Goal: Check status: Check status

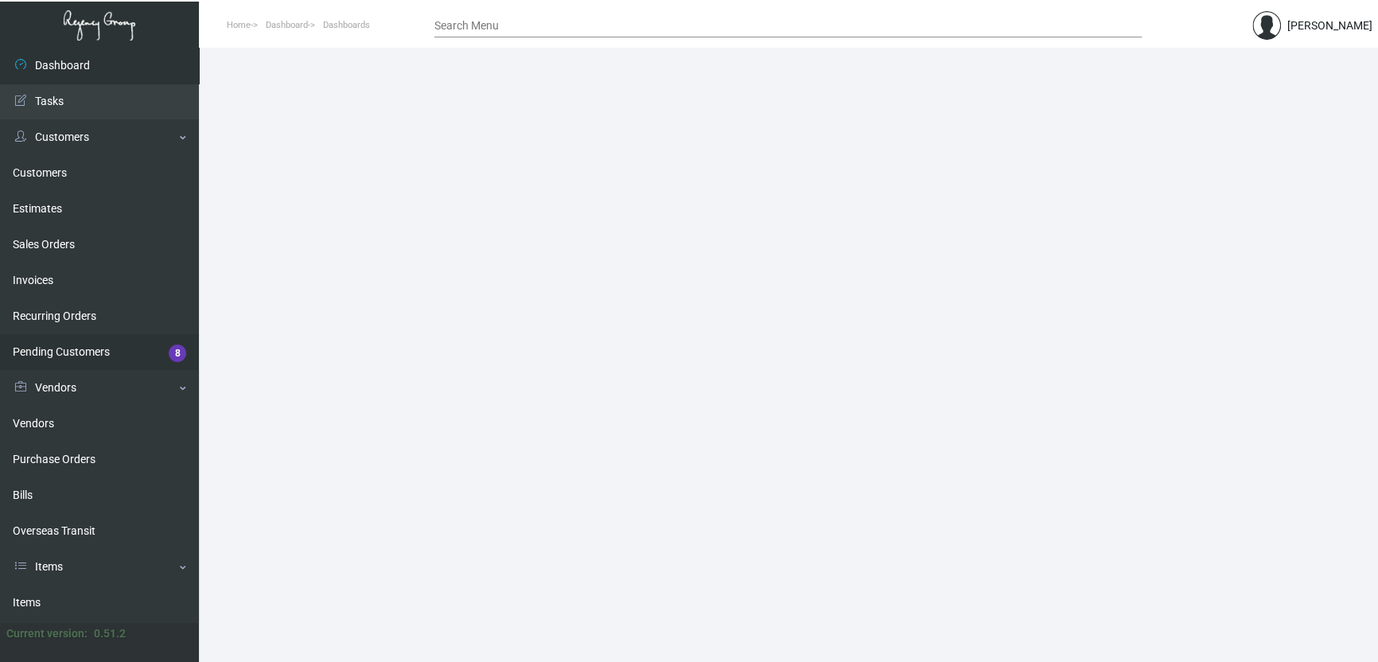
drag, startPoint x: 72, startPoint y: 466, endPoint x: 151, endPoint y: 358, distance: 133.9
click at [72, 466] on link "Purchase Orders" at bounding box center [99, 460] width 199 height 36
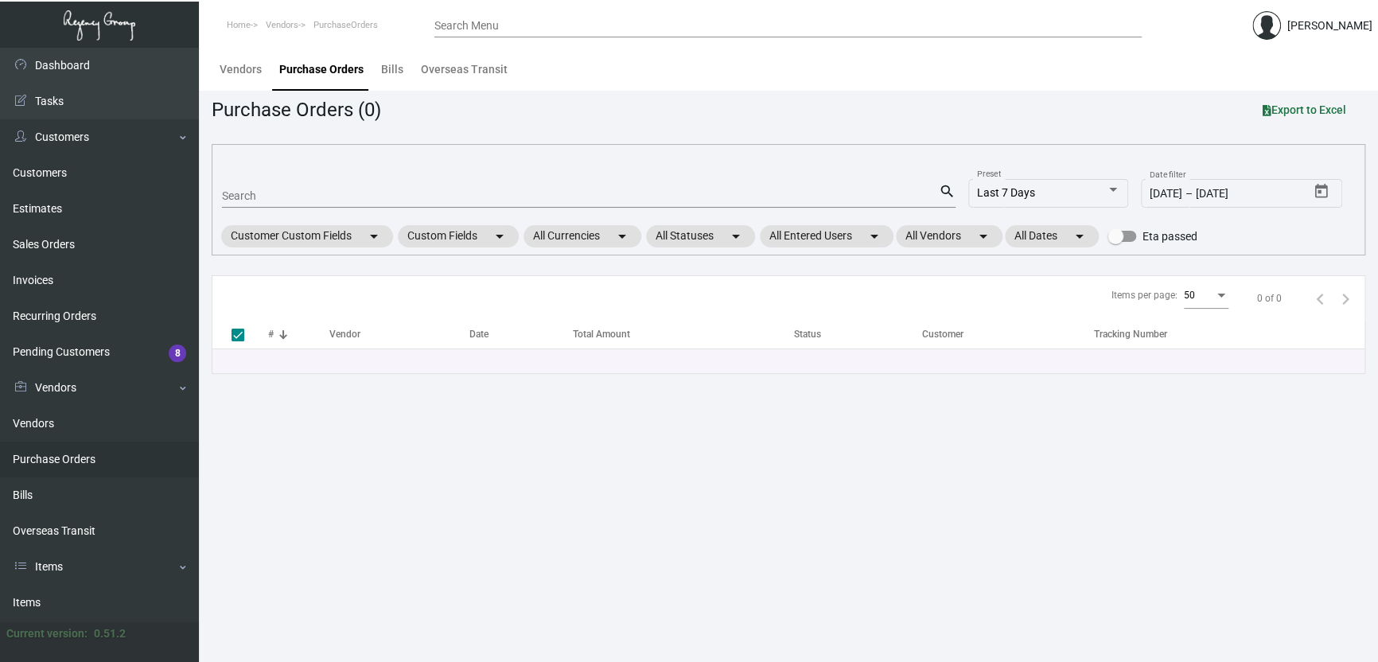
click at [259, 192] on input "Search" at bounding box center [580, 196] width 717 height 13
paste input "99386"
type input "99386"
checkbox input "false"
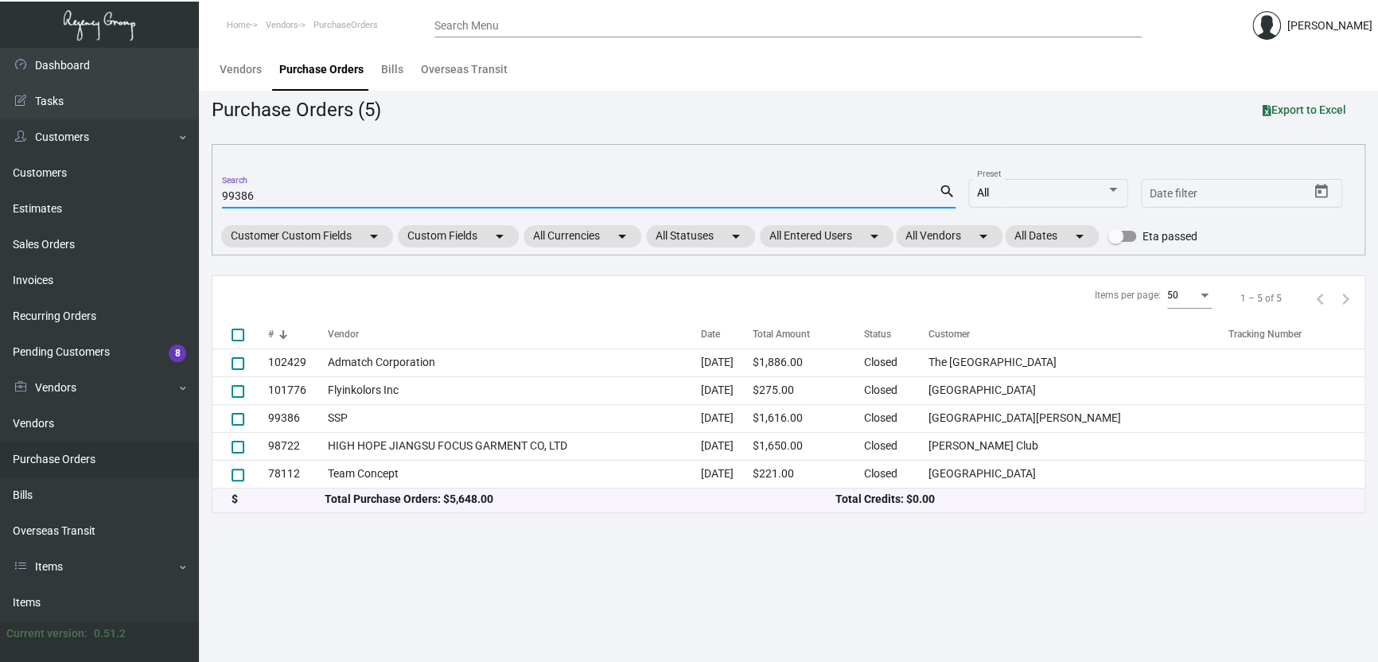
click at [278, 196] on input "99386" at bounding box center [580, 196] width 717 height 13
type input "99386"
click at [478, 601] on main "Vendors Purchase Orders Bills Overseas Transit Purchase Orders (5) Export to Ex…" at bounding box center [788, 355] width 1179 height 614
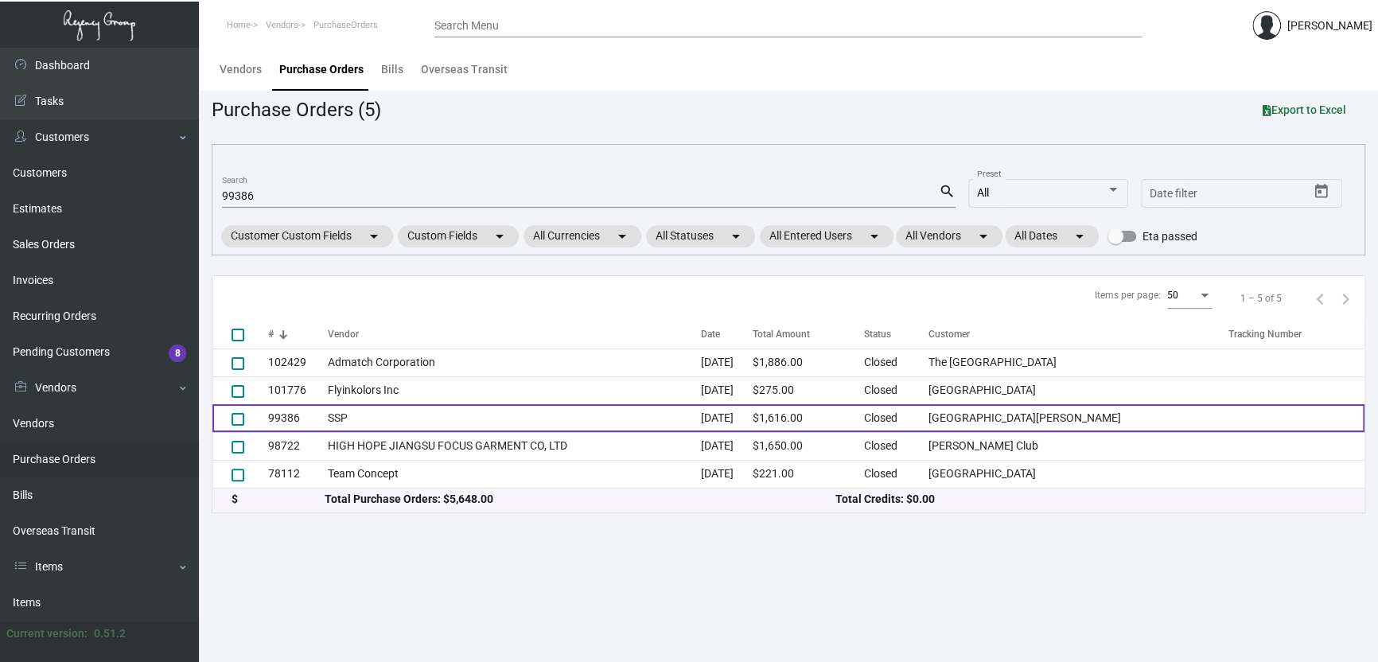
click at [376, 419] on td "SSP" at bounding box center [514, 418] width 373 height 28
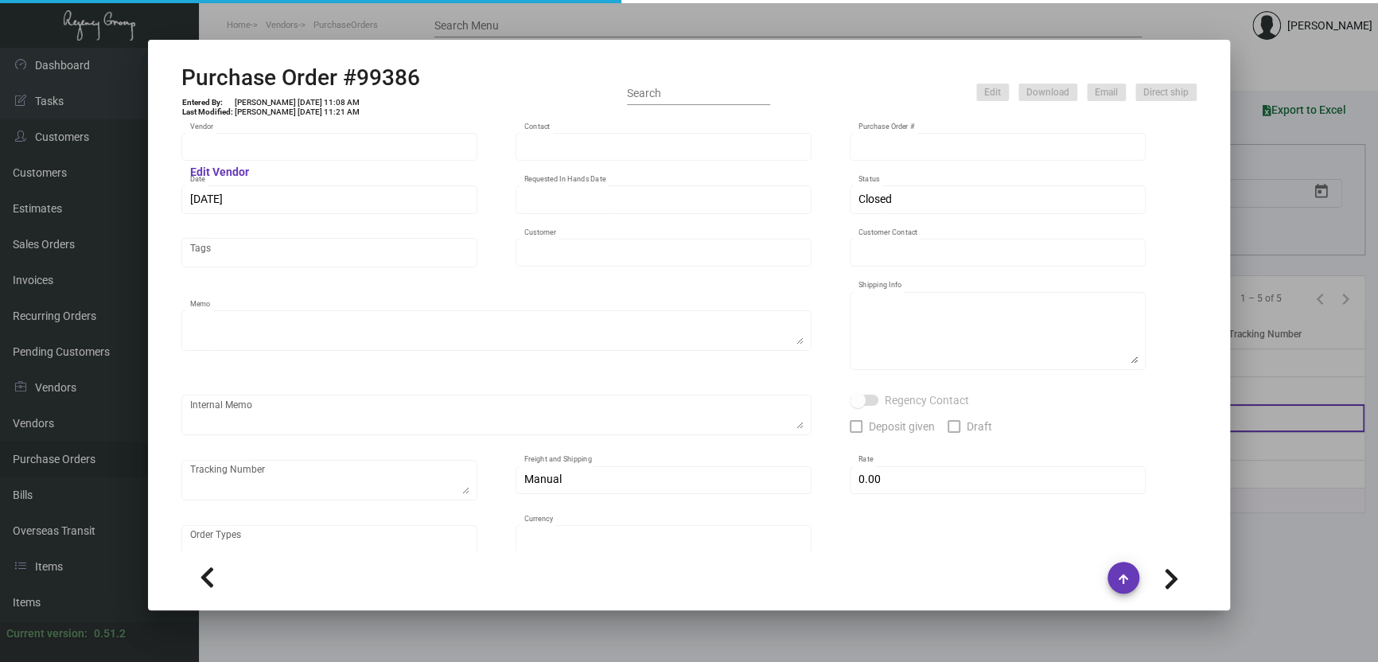
type input "SSP"
type input "[PERSON_NAME]"
type input "99386"
type input "[DATE]"
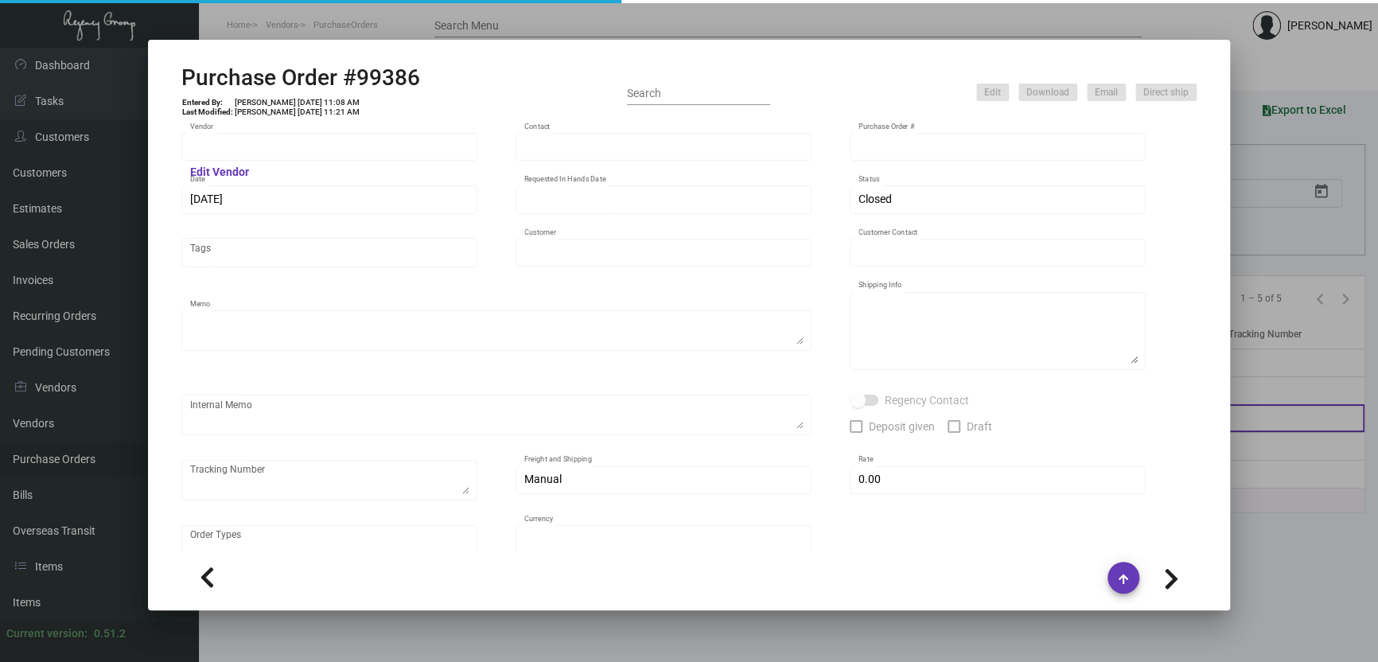
type input "[GEOGRAPHIC_DATA][PERSON_NAME]"
type input "[PERSON_NAME]"
type textarea "***ANY PRICE DISCREPANCY MUST BE CALLED OUT PRIOR TO PROCEEDING WITH THIS ORDER…"
type textarea "[GEOGRAPHIC_DATA][PERSON_NAME] - [PERSON_NAME] [STREET_ADDRESS][US_STATE]"
type input "$ 0.00"
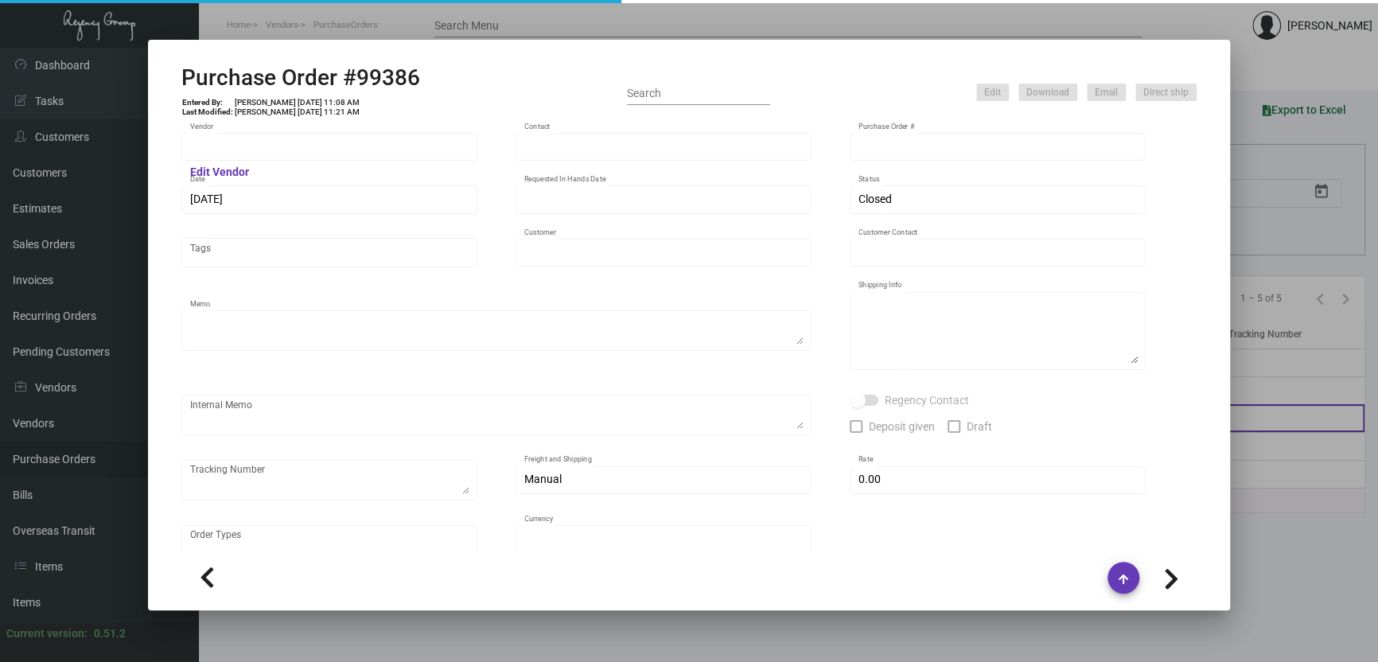
type input "United States Dollar $"
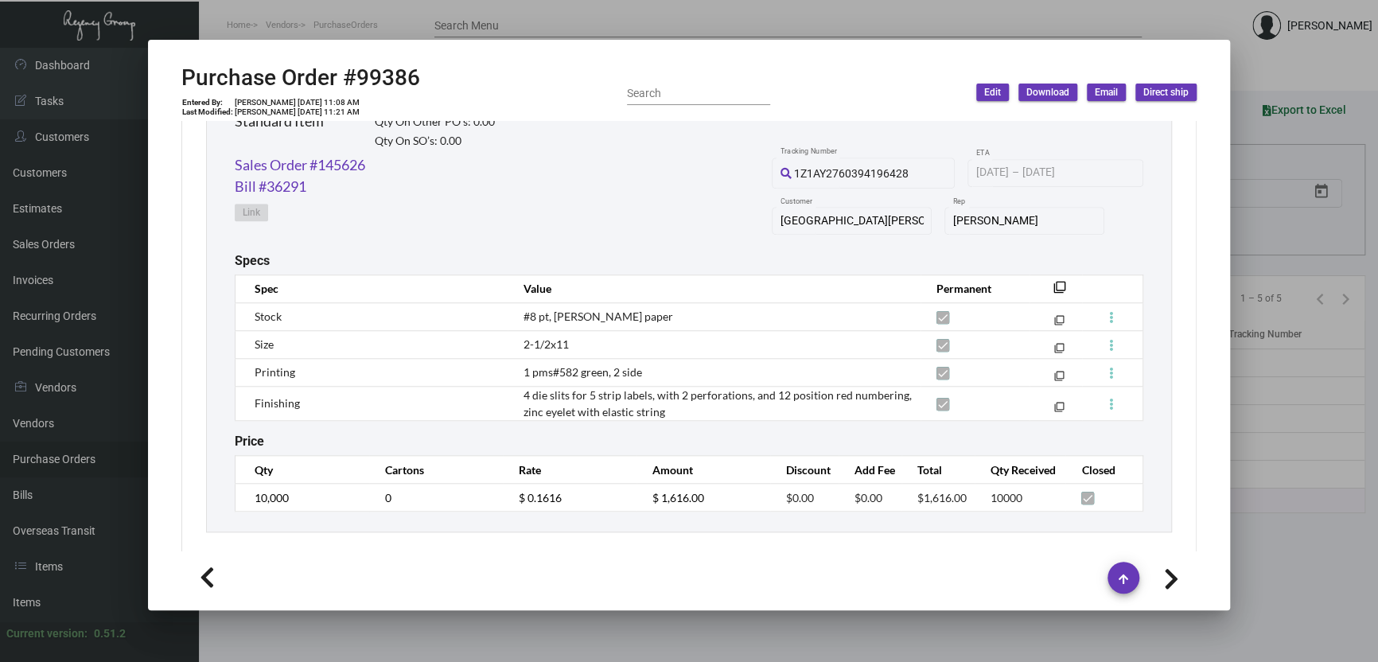
scroll to position [827, 0]
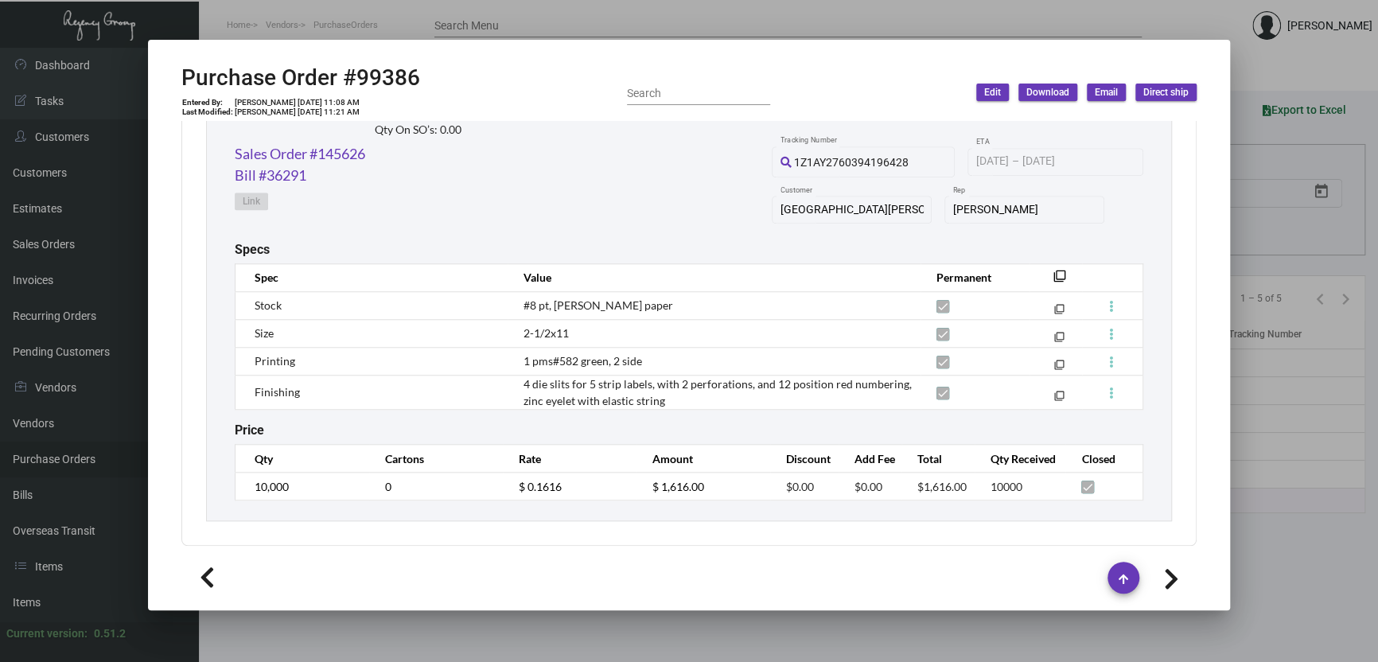
click at [310, 25] on div at bounding box center [689, 331] width 1378 height 662
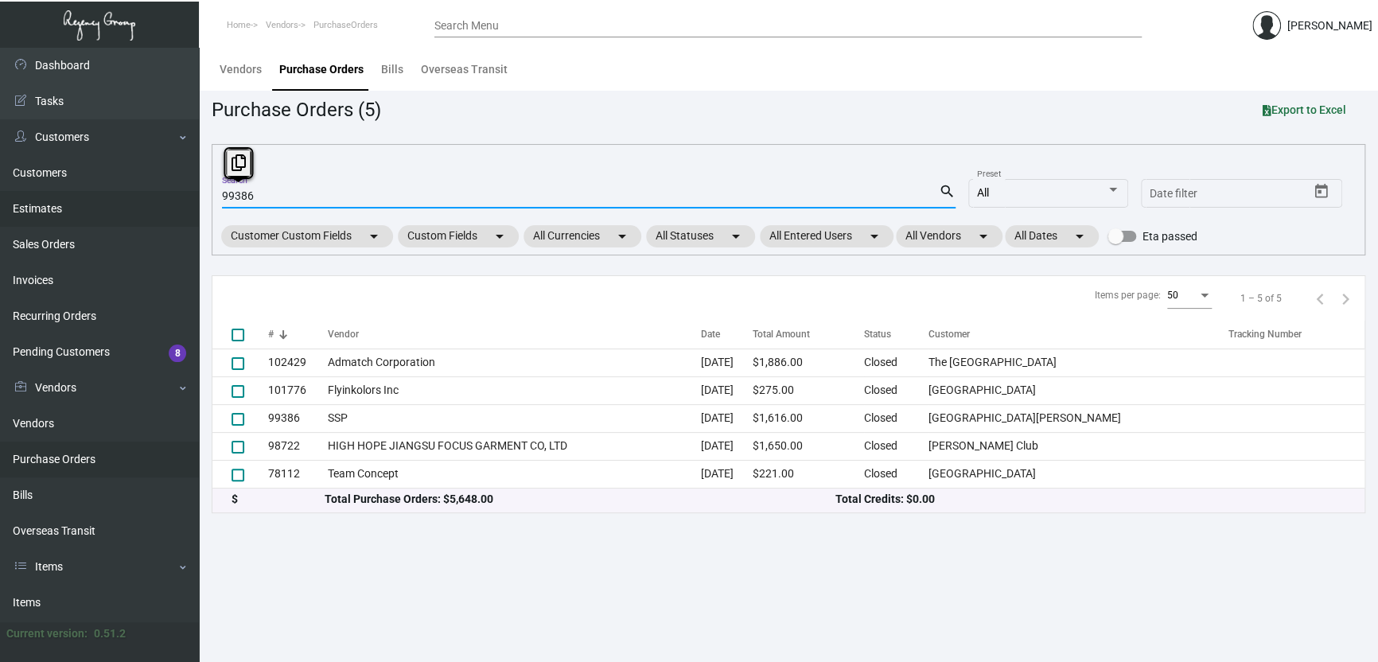
drag, startPoint x: 246, startPoint y: 196, endPoint x: 166, endPoint y: 200, distance: 80.5
click at [166, 201] on div "Dashboard Dashboard Tasks Customers Customers Estimates Sales Orders Invoices R…" at bounding box center [689, 355] width 1378 height 614
paste input "102814"
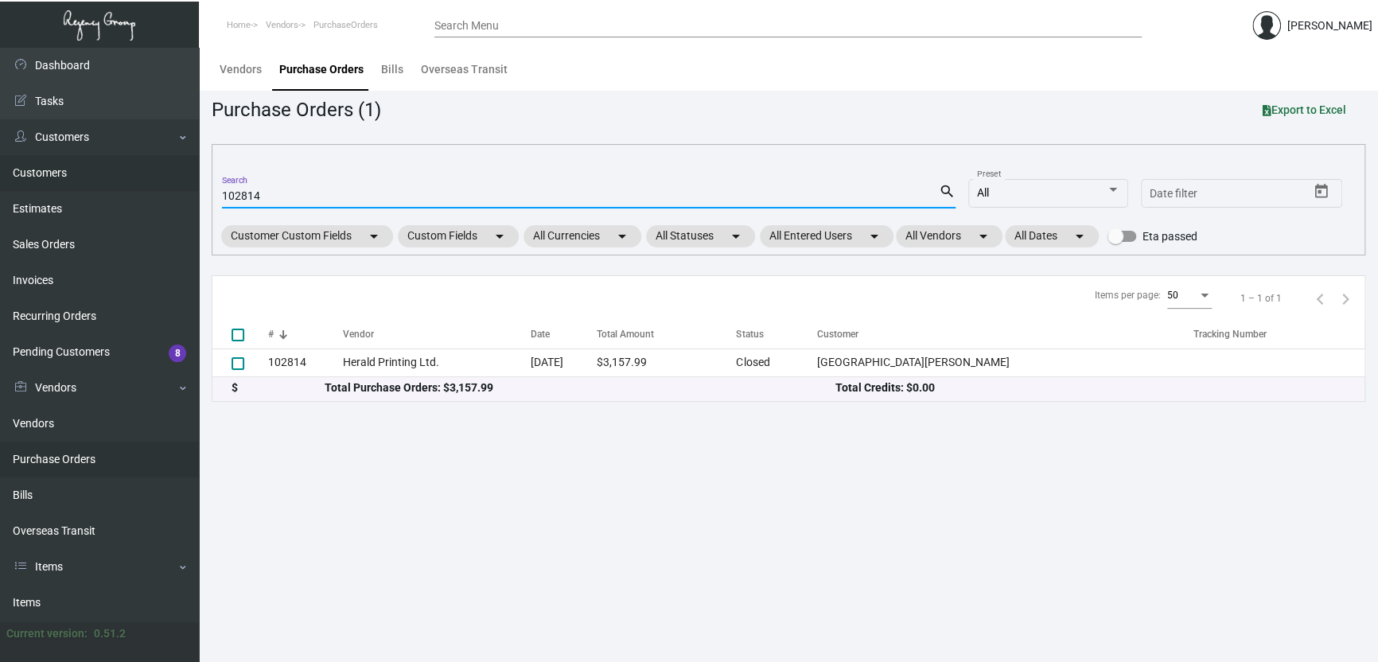
type input "102814"
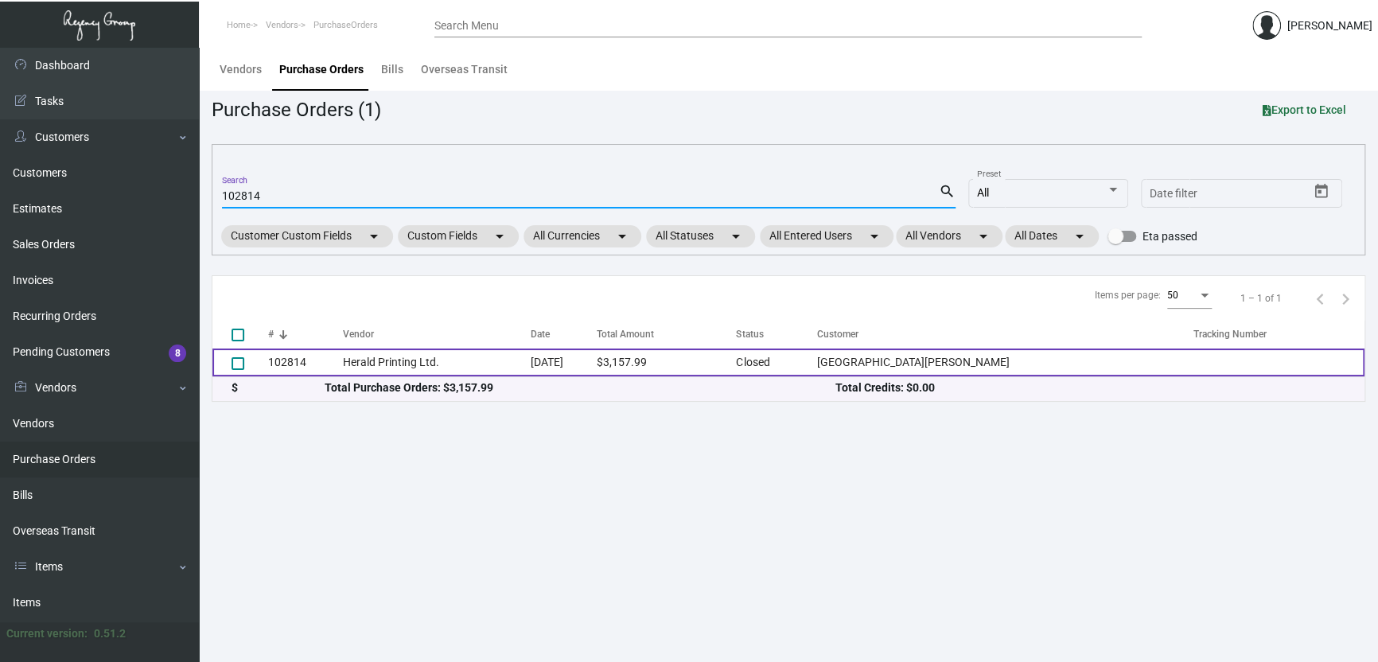
click at [489, 361] on td "Herald Printing Ltd." at bounding box center [437, 363] width 189 height 28
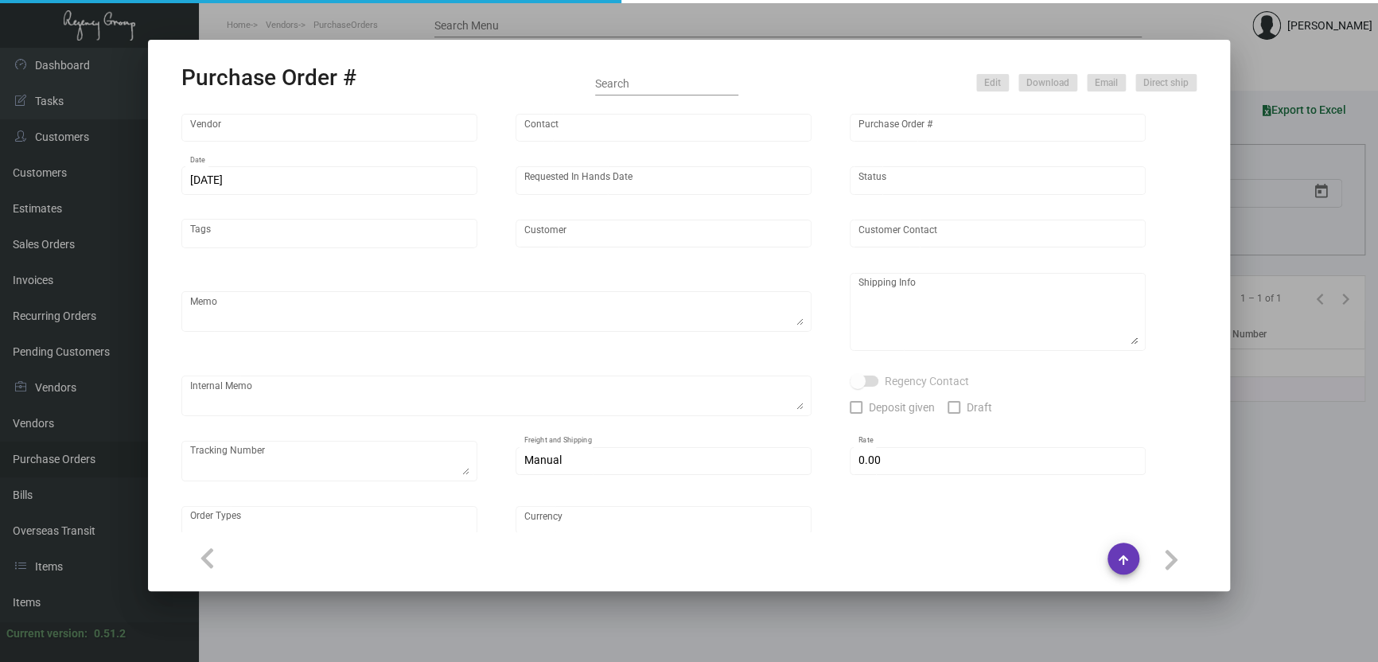
type input "Herald Printing Ltd."
type input "[PERSON_NAME]"
type input "102814"
type input "[DATE]"
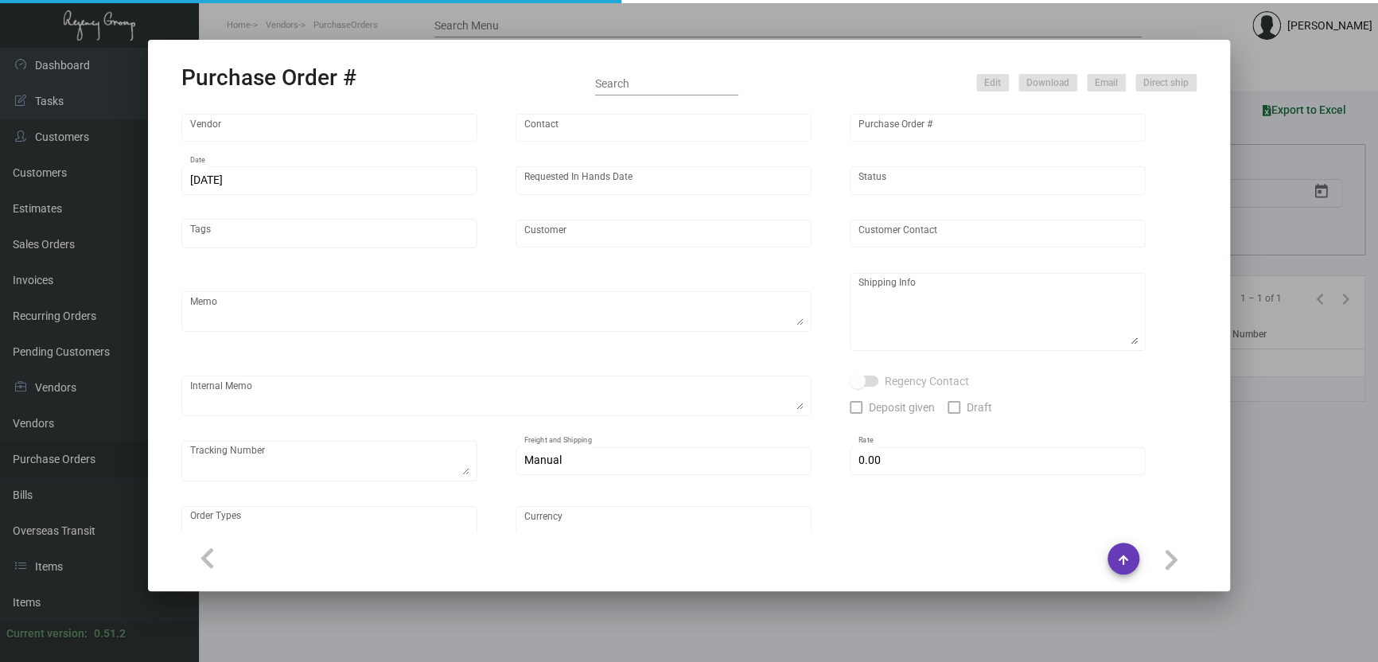
type input "[GEOGRAPHIC_DATA][PERSON_NAME]"
type input "[PERSON_NAME]"
type textarea "***ANY PRICE DISCREPANCY MUST BE CALLED OUT PRIOR TO PROCEEDING WITH THIS ORDER…"
type textarea "[GEOGRAPHIC_DATA][PERSON_NAME] - [PERSON_NAME] [STREET_ADDRESS][US_STATE]"
type textarea "1.5 - Requested for an update/ pending response. // Vendor noted that it's on t…"
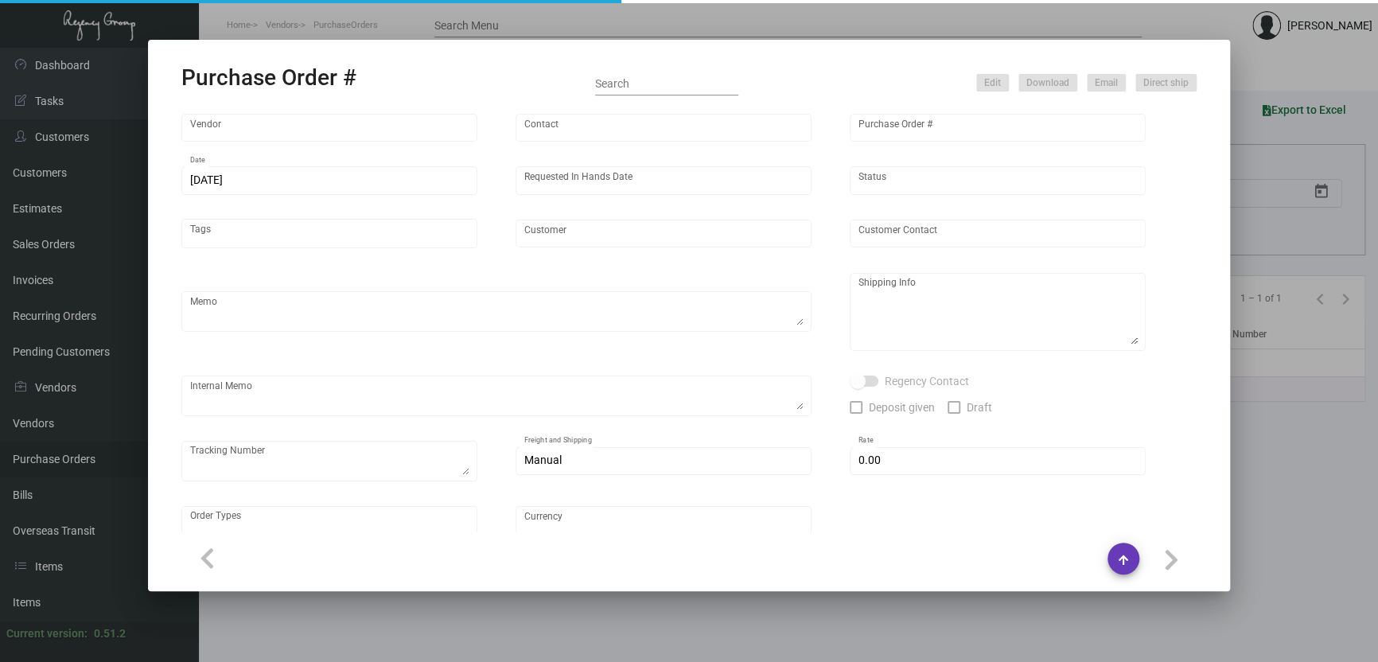
type input "$ 0.00"
type input "United States Dollar $"
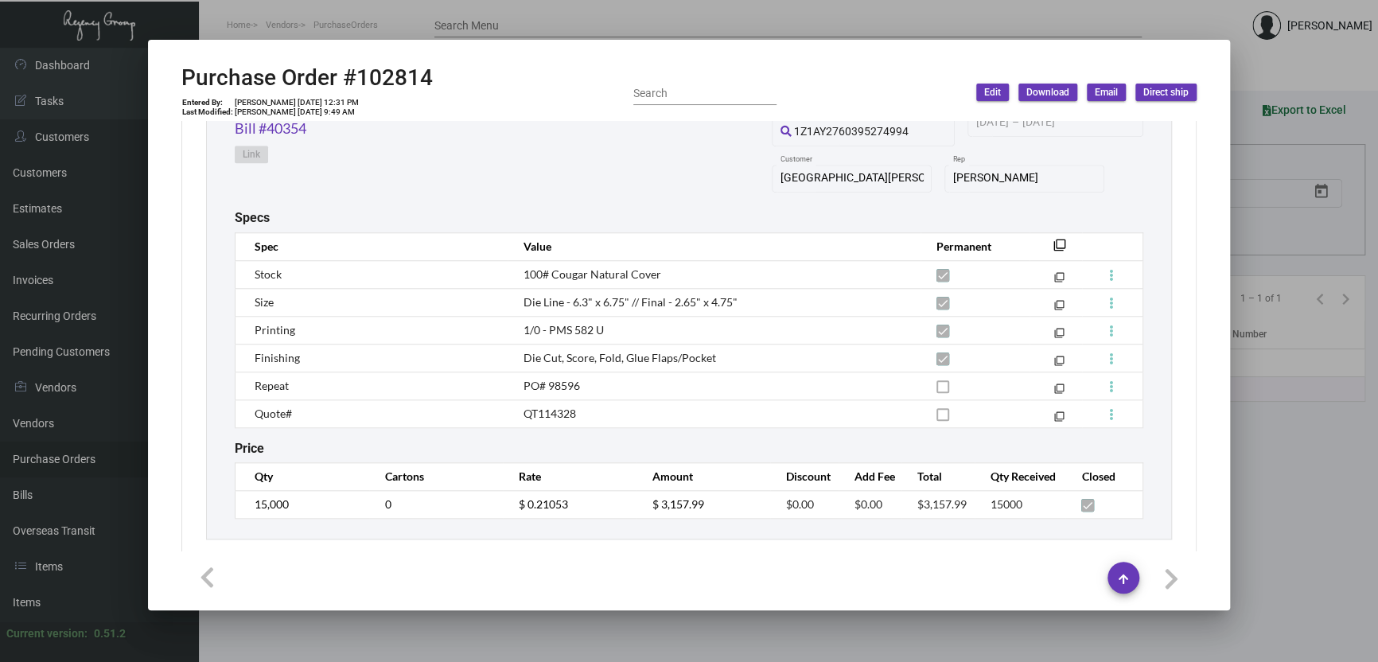
scroll to position [875, 0]
drag, startPoint x: 1279, startPoint y: 482, endPoint x: 1268, endPoint y: 489, distance: 13.2
click at [1278, 483] on div at bounding box center [689, 331] width 1378 height 662
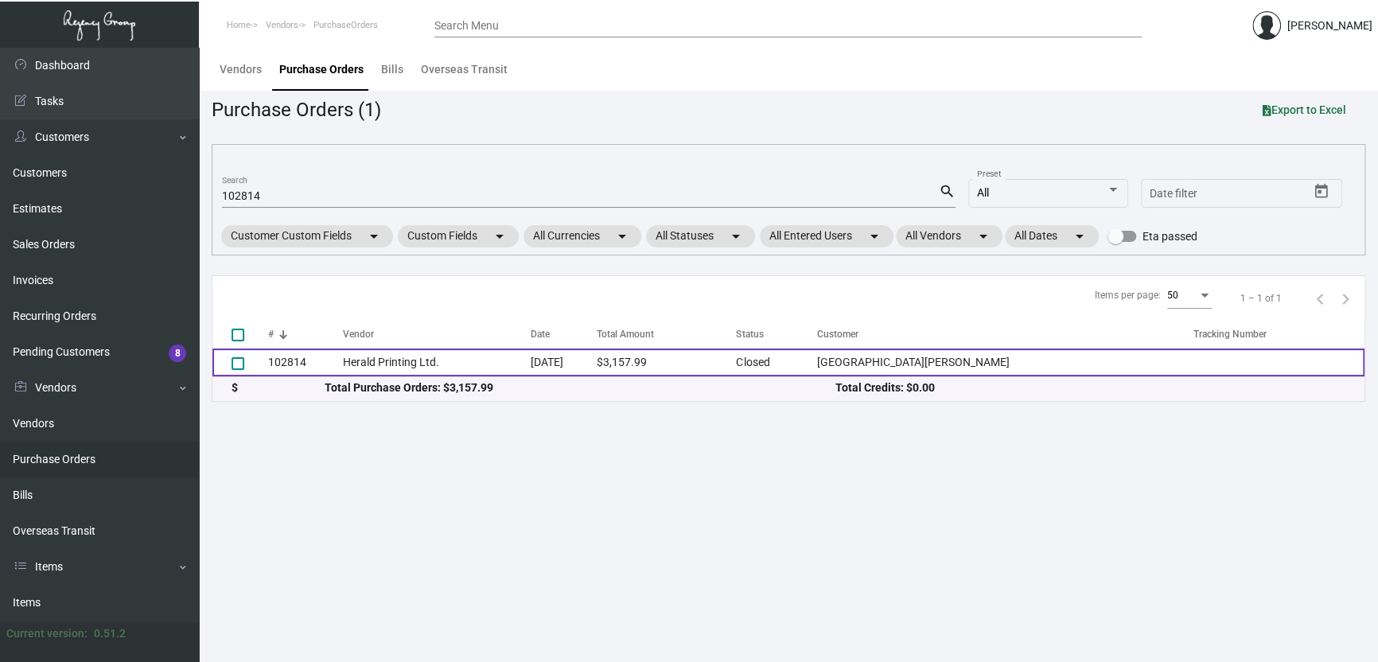
click at [596, 361] on td "[DATE]" at bounding box center [563, 363] width 65 height 28
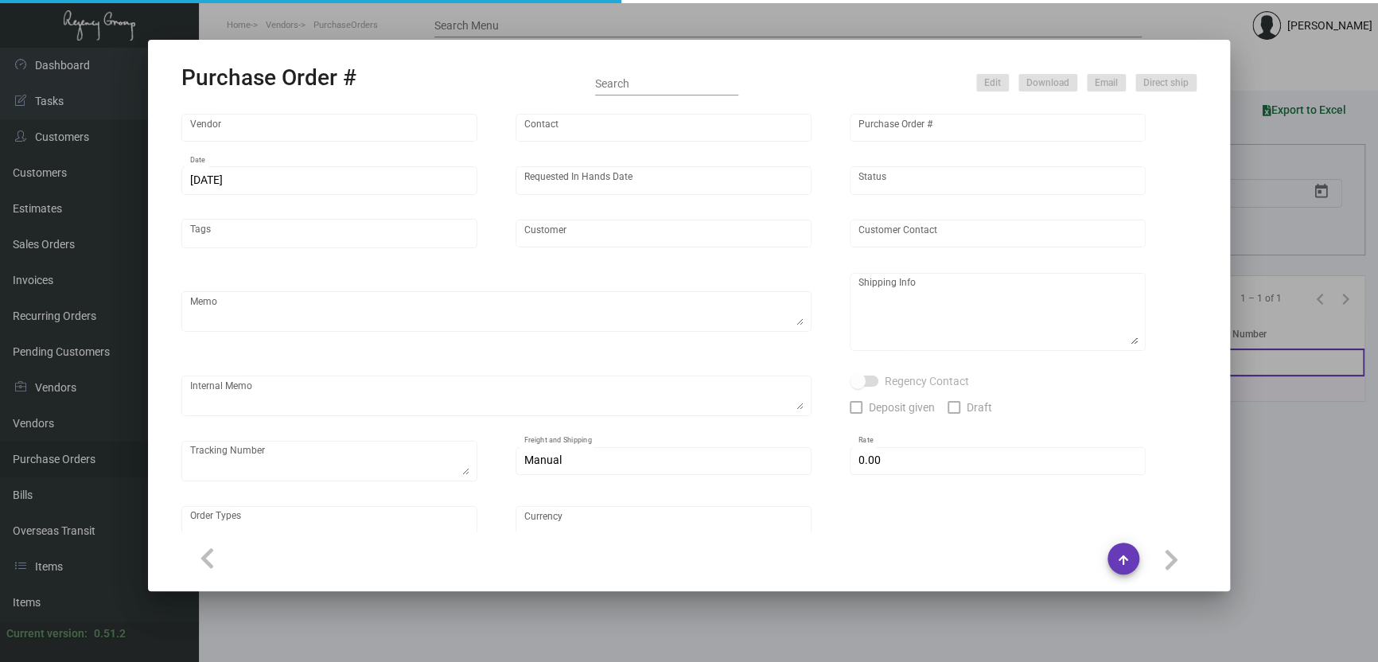
type input "Herald Printing Ltd."
type input "[PERSON_NAME]"
type input "102814"
type input "[DATE]"
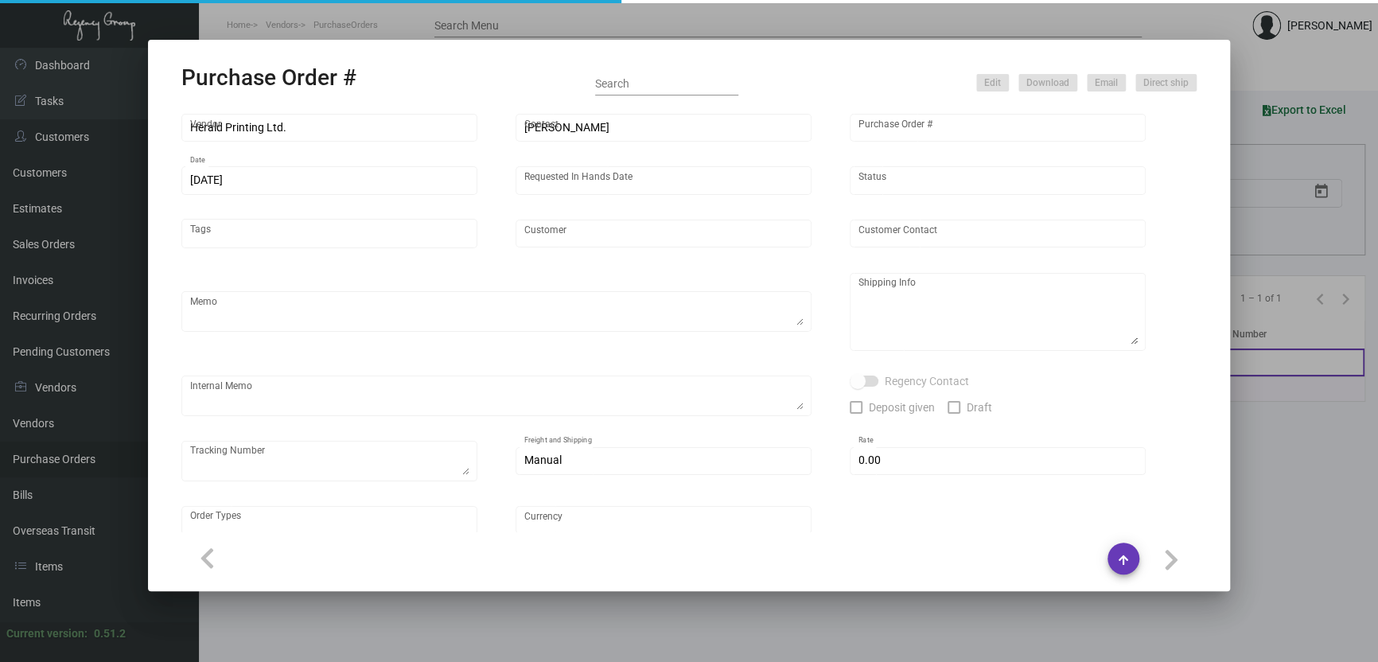
type input "[GEOGRAPHIC_DATA][PERSON_NAME]"
type input "[PERSON_NAME]"
type textarea "***ANY PRICE DISCREPANCY MUST BE CALLED OUT PRIOR TO PROCEEDING WITH THIS ORDER…"
type textarea "[GEOGRAPHIC_DATA][PERSON_NAME] - [PERSON_NAME] [STREET_ADDRESS][US_STATE]"
type textarea "1.5 - Requested for an update/ pending response. // Vendor noted that it's on t…"
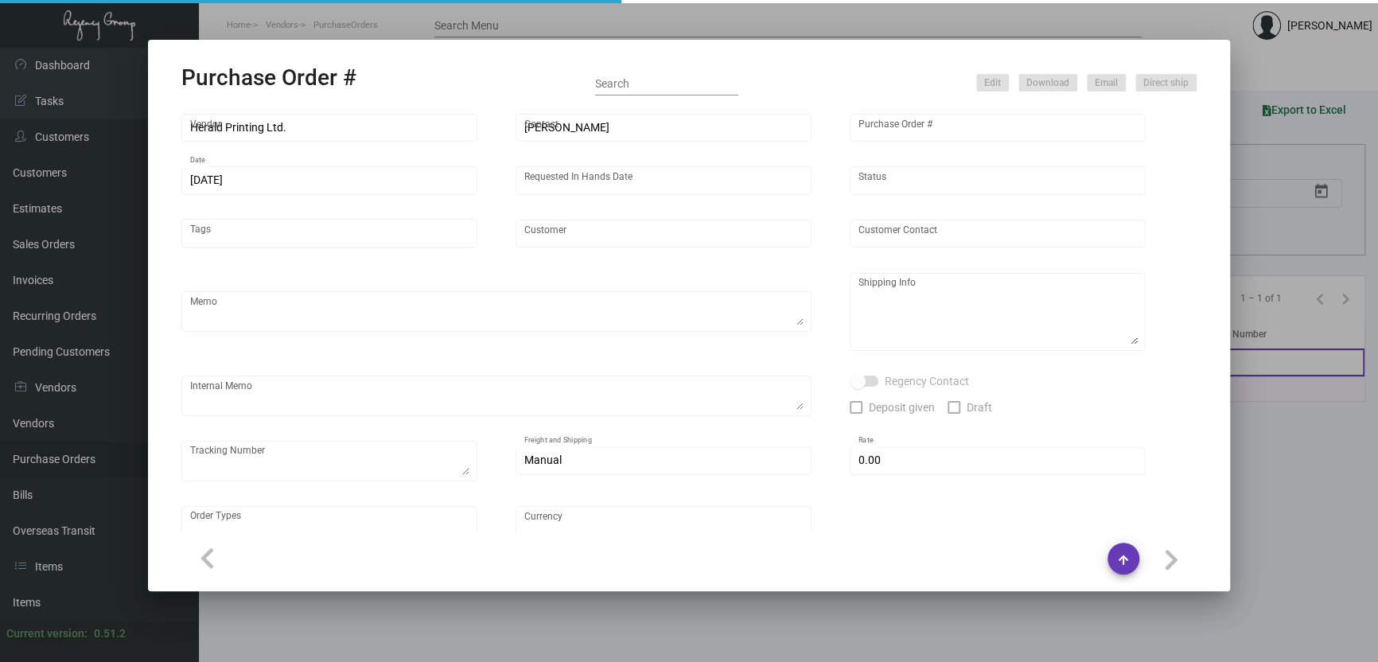
type input "$ 0.00"
type input "United States Dollar $"
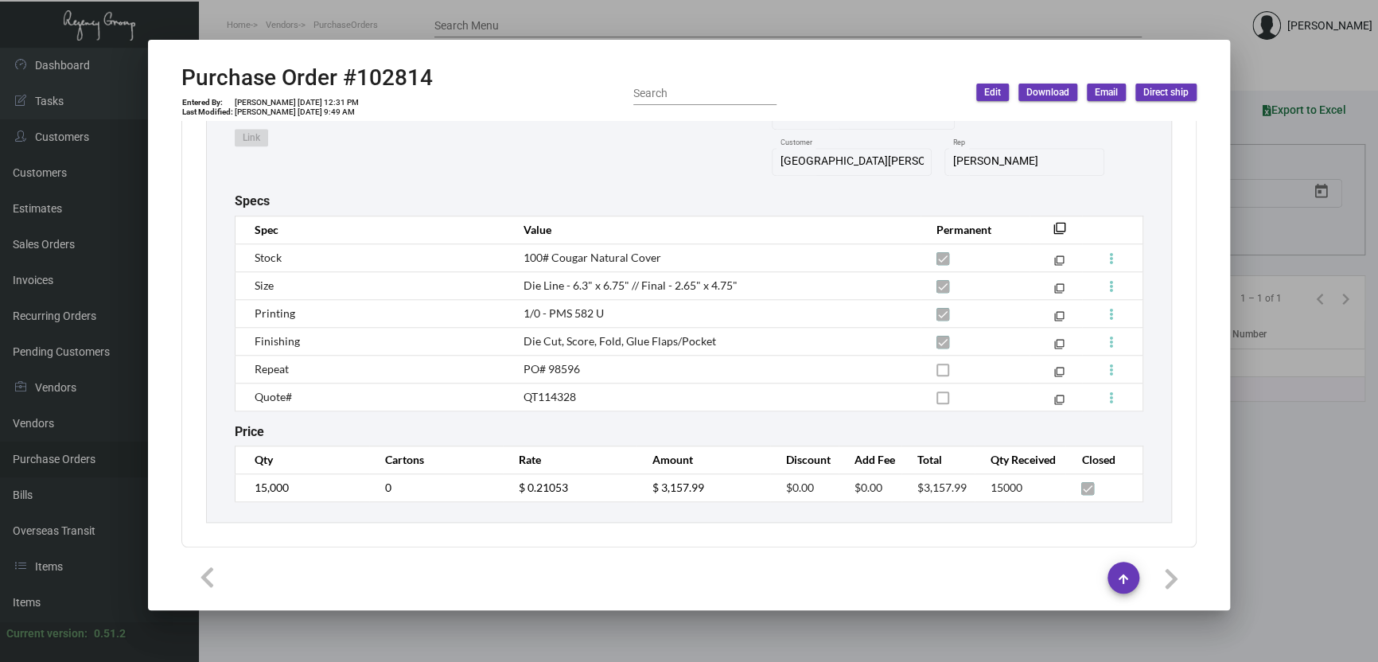
scroll to position [893, 0]
click at [587, 11] on div at bounding box center [689, 331] width 1378 height 662
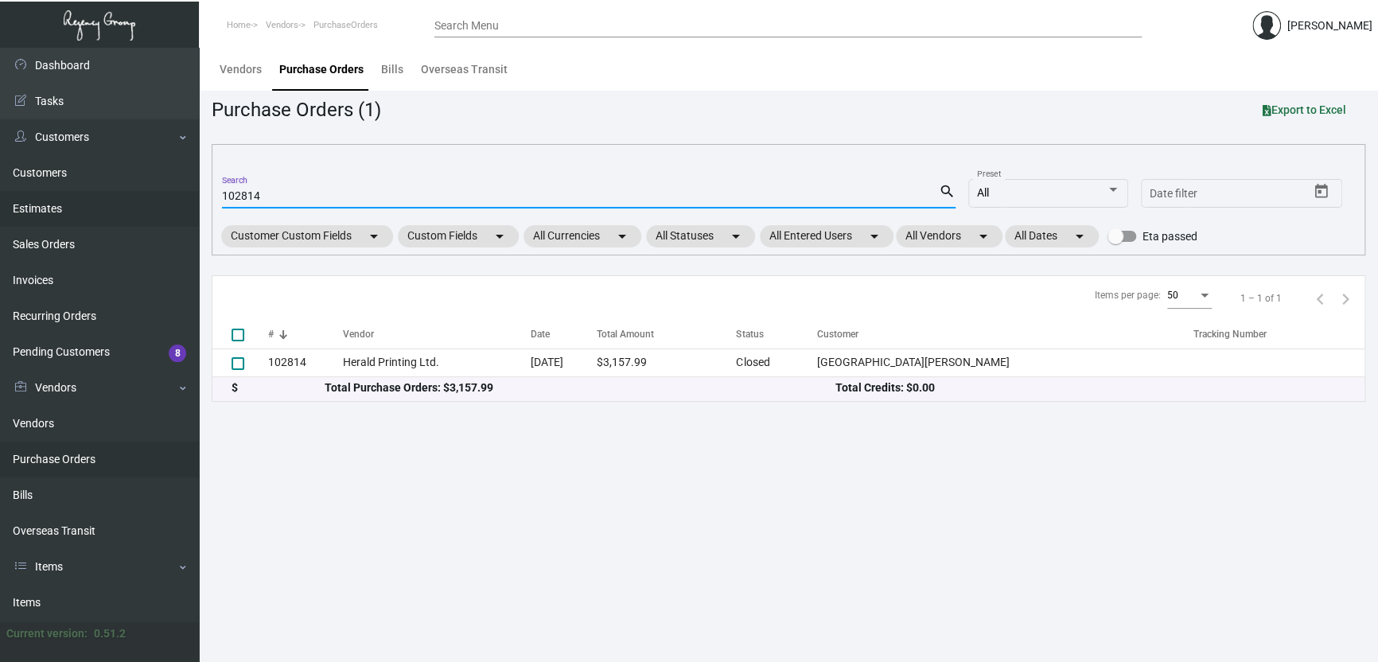
drag, startPoint x: 341, startPoint y: 191, endPoint x: 145, endPoint y: 208, distance: 196.5
click at [147, 213] on div "Dashboard Dashboard Tasks Customers Customers Estimates Sales Orders Invoices R…" at bounding box center [689, 355] width 1378 height 614
paste input "99388"
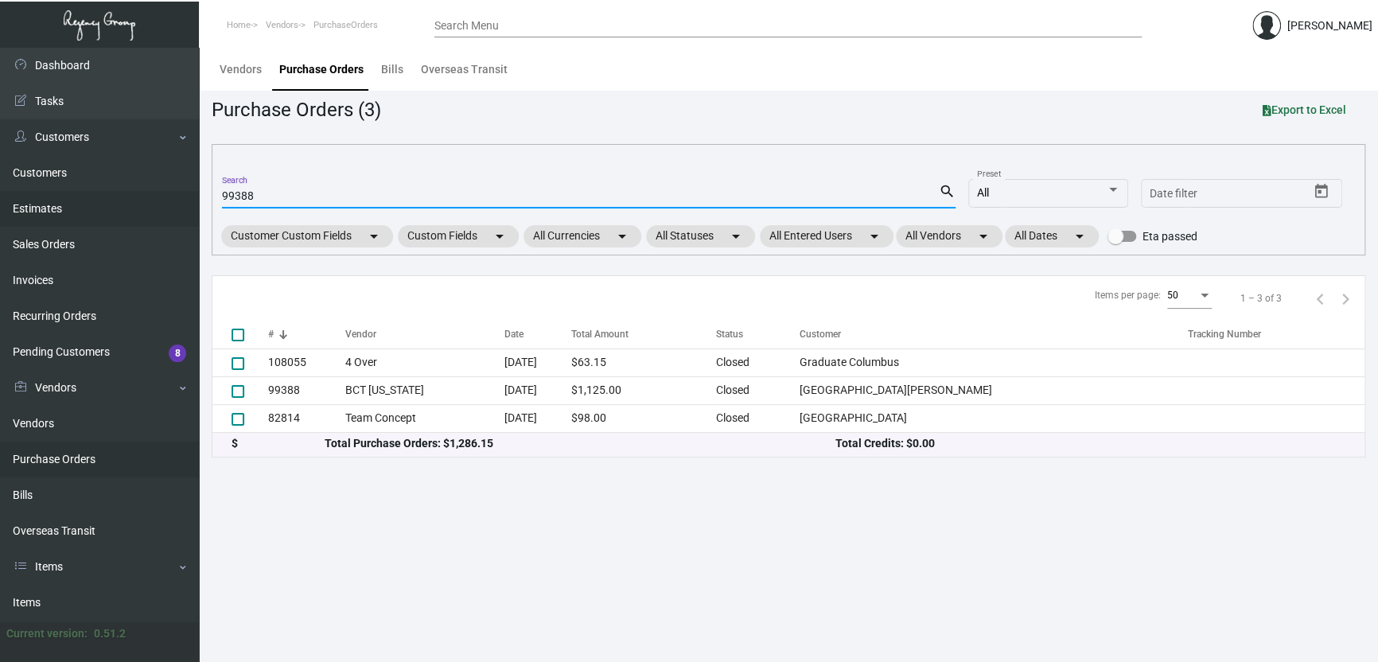
type input "99388"
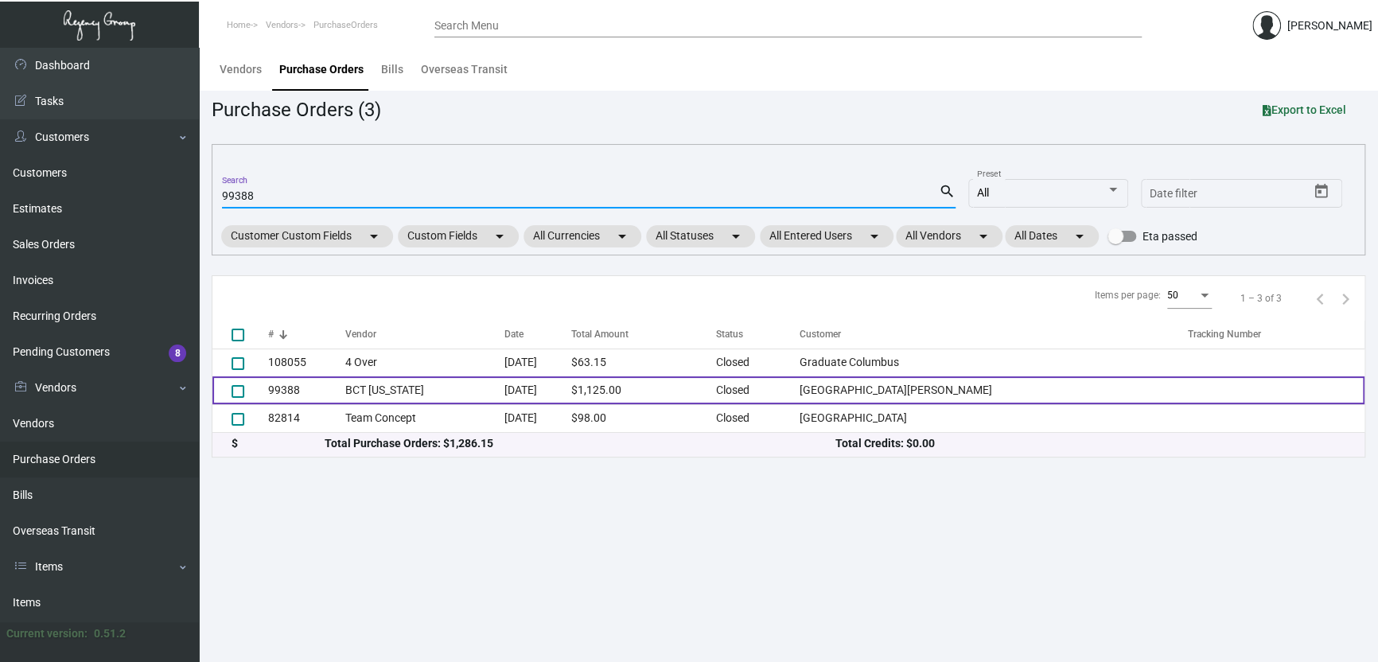
click at [358, 391] on td "BCT [US_STATE]" at bounding box center [424, 390] width 159 height 28
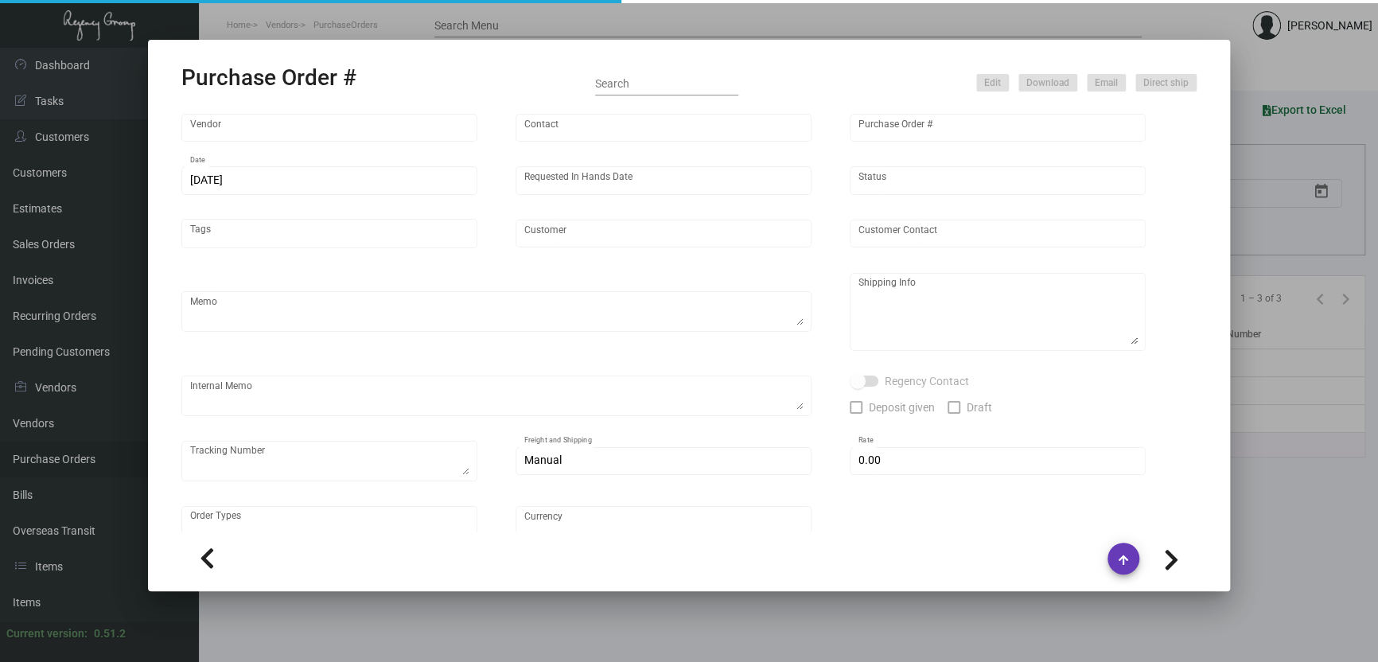
type input "BCT [US_STATE]"
type input "[PERSON_NAME]"
type input "99388"
type input "[DATE]"
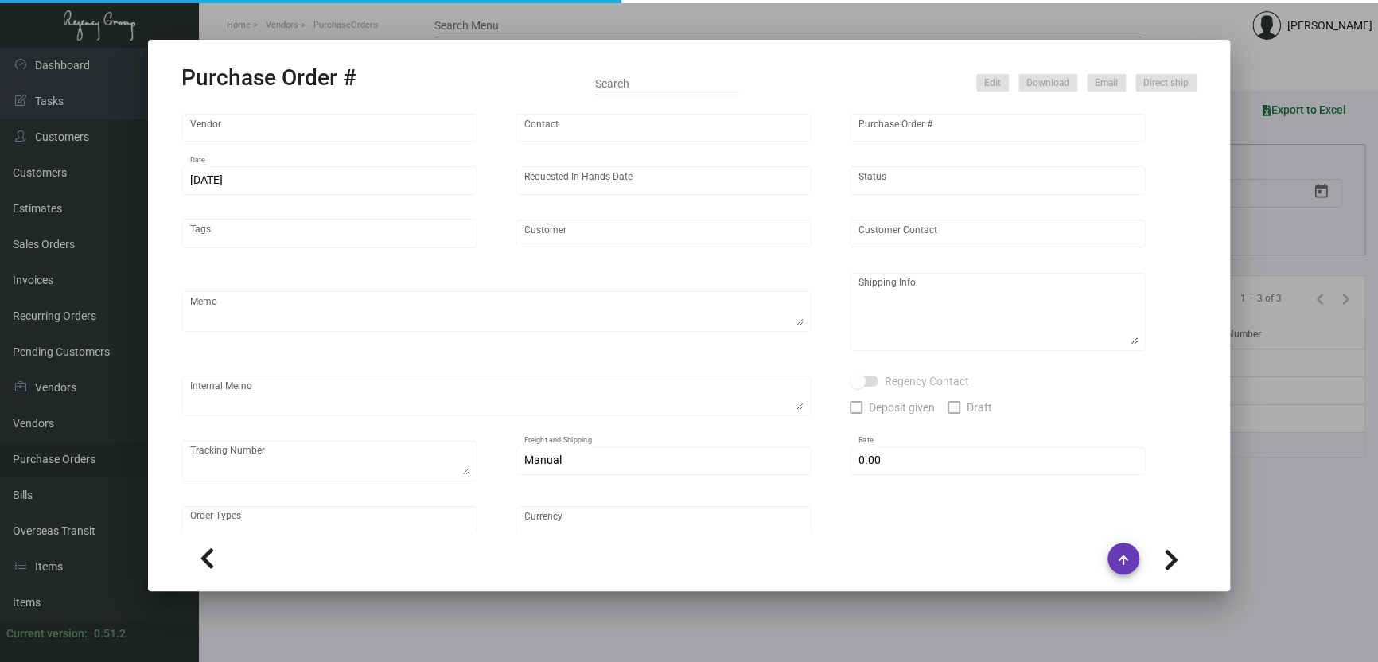
type input "[GEOGRAPHIC_DATA][PERSON_NAME]"
type input "[PERSON_NAME]"
type textarea "***ANY PRICE DISCREPANCY MUST BE CALLED OUT PRIOR TO PROCEEDING WITH THIS ORDER…"
type textarea "[GEOGRAPHIC_DATA][PERSON_NAME] - [PERSON_NAME] [STREET_ADDRESS][US_STATE]"
type input "$ 0.00"
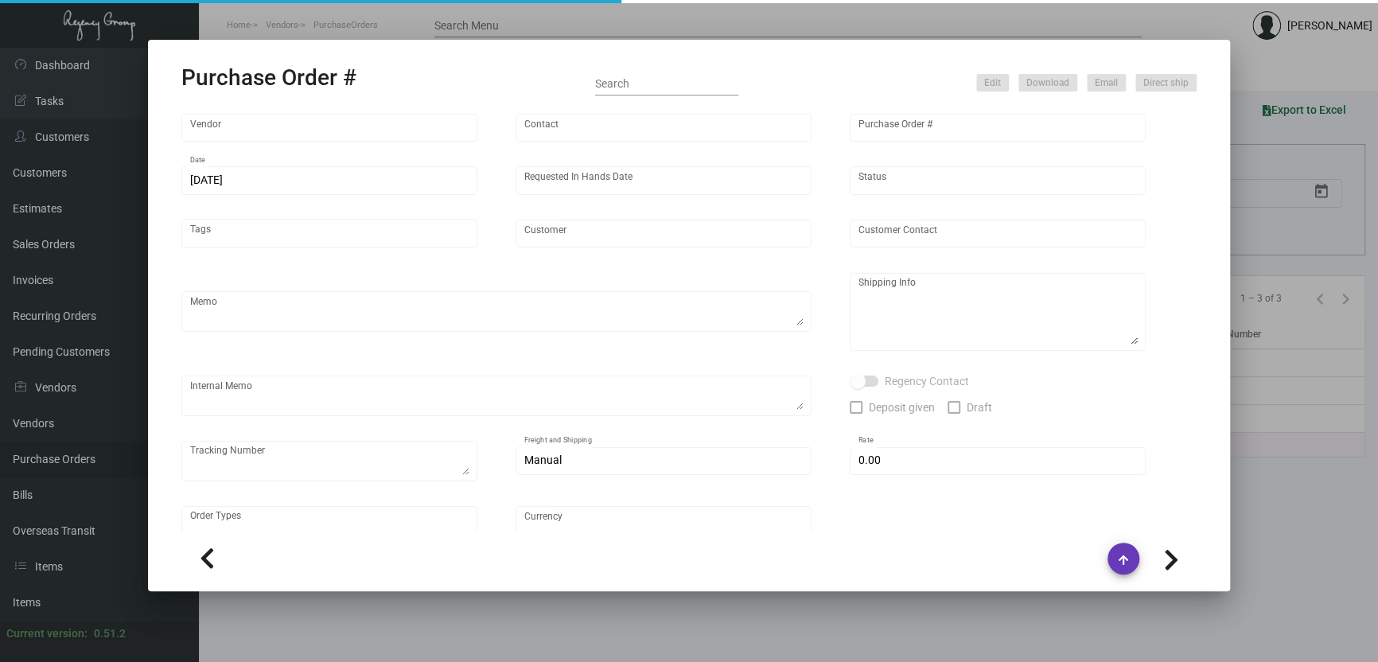
type input "United States Dollar $"
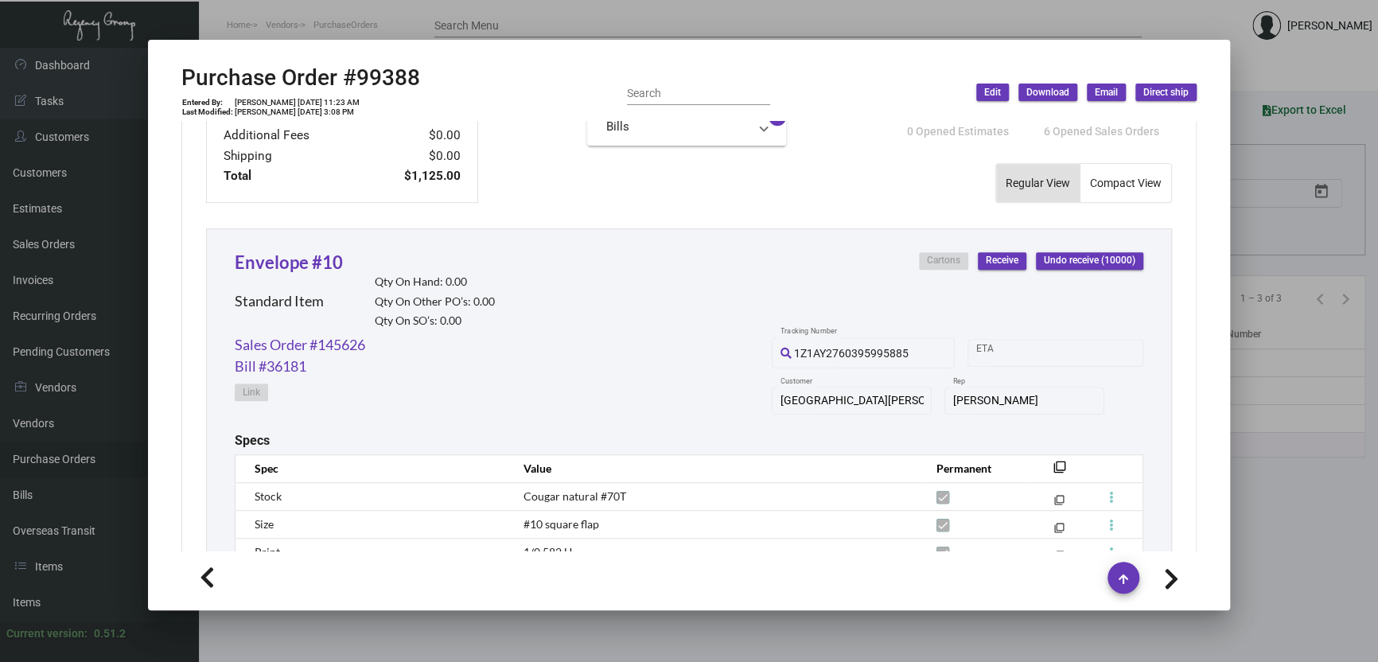
scroll to position [793, 0]
